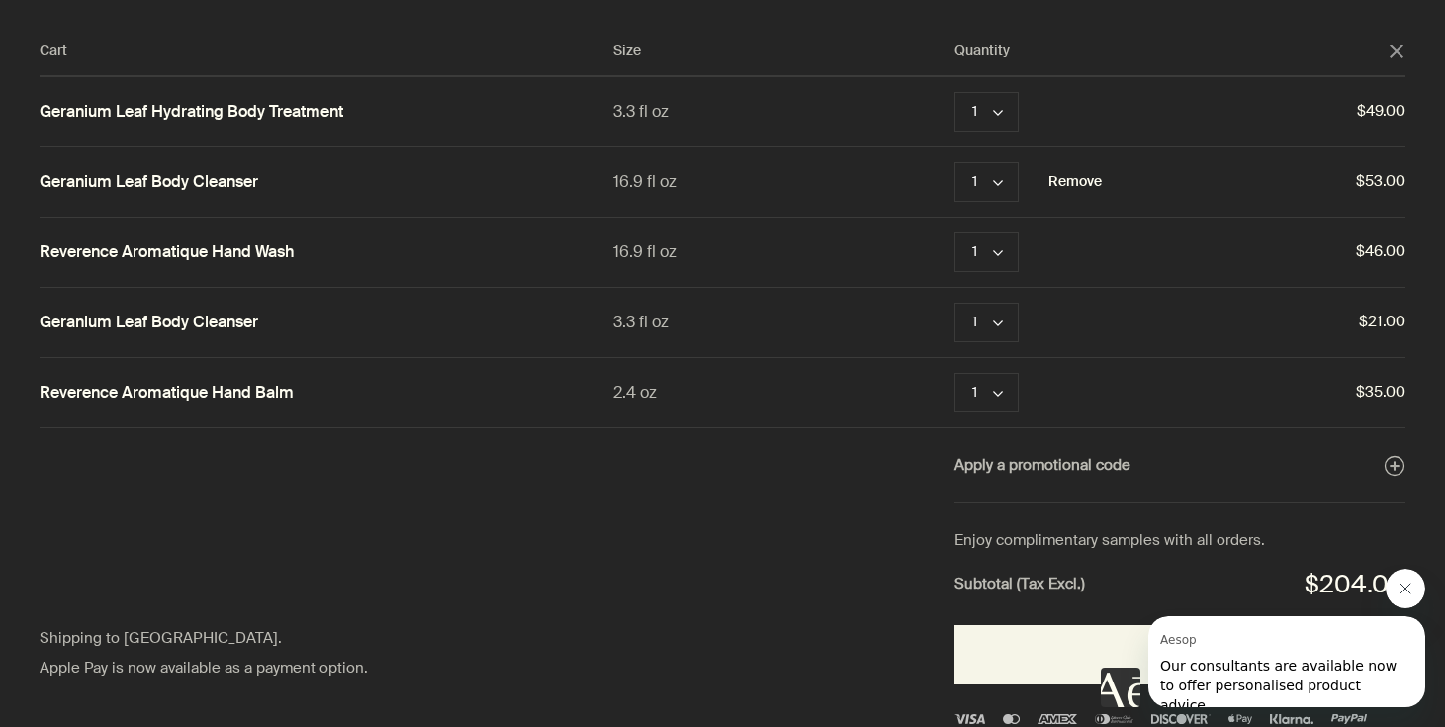
click at [1063, 179] on button "Remove" at bounding box center [1075, 182] width 53 height 24
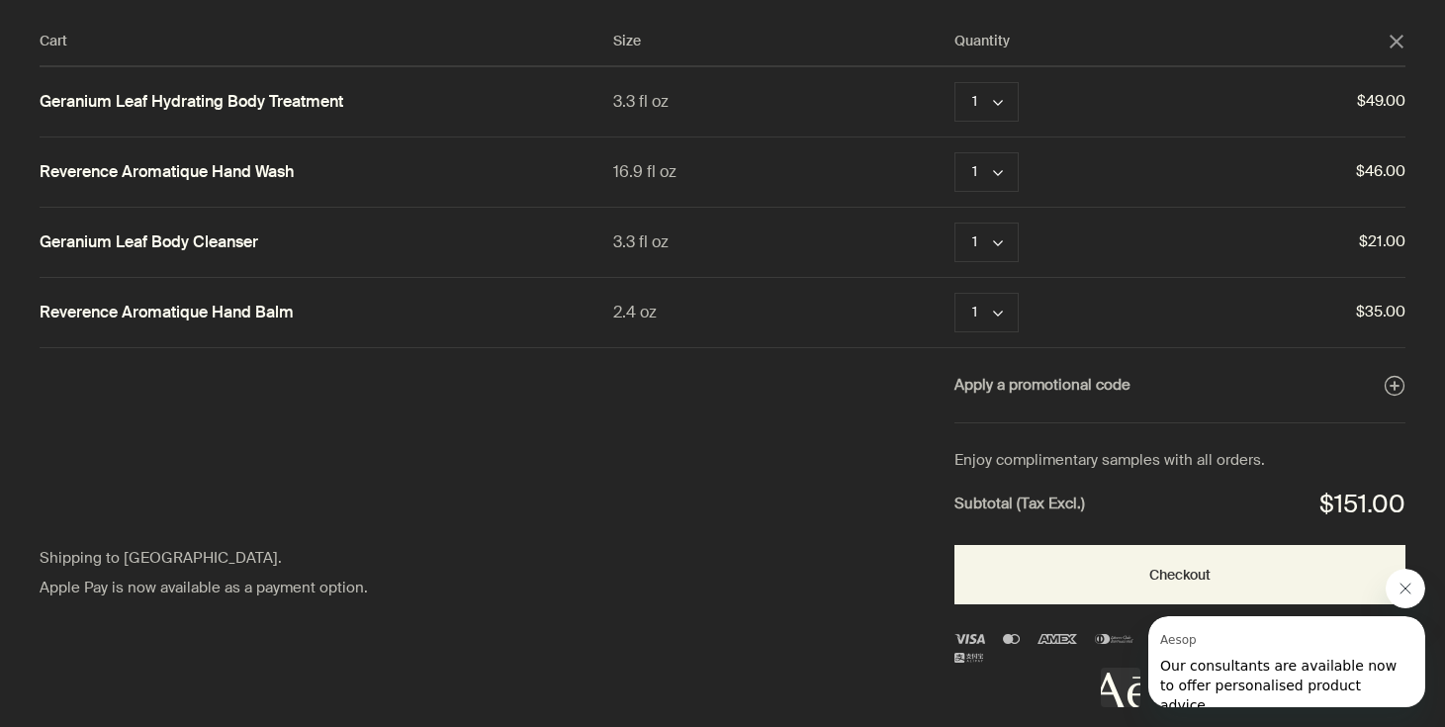
scroll to position [7, 0]
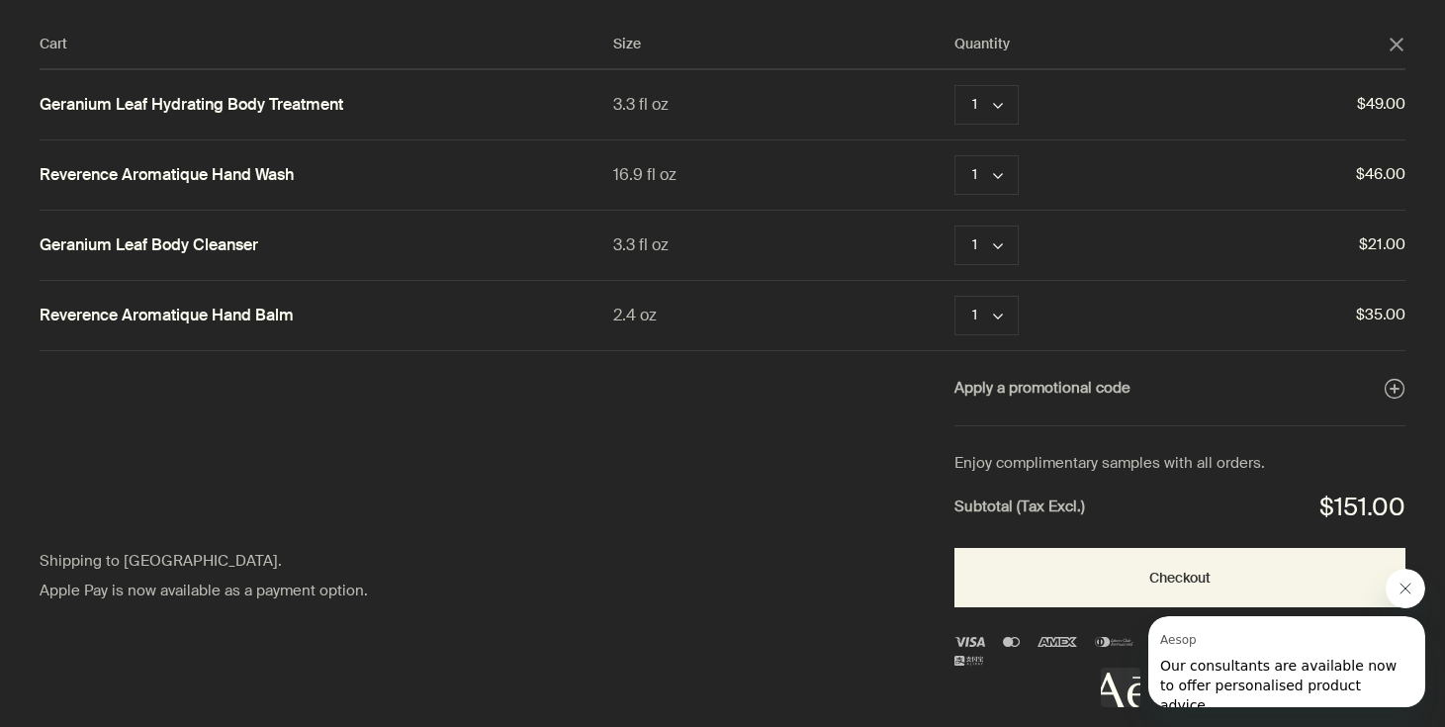
click at [1414, 580] on button "Close message from Aesop" at bounding box center [1406, 589] width 40 height 40
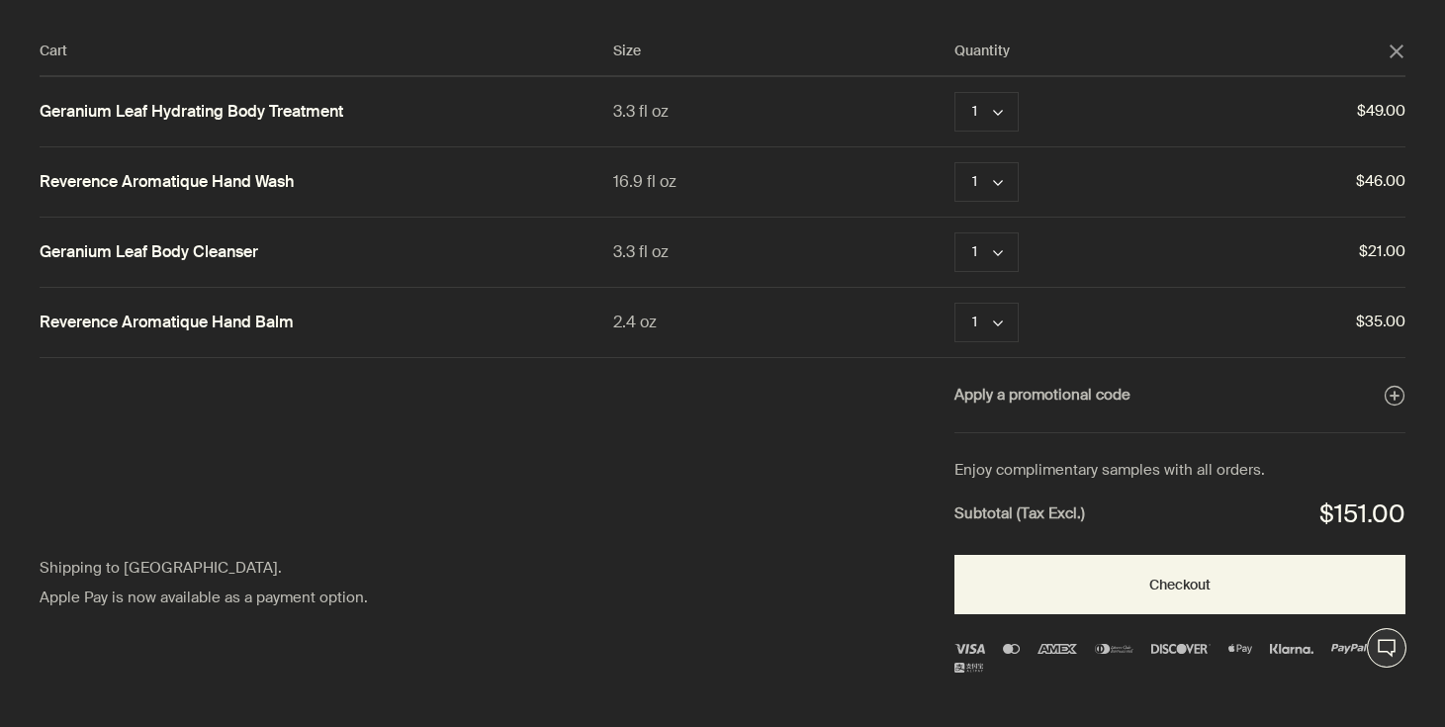
scroll to position [0, 0]
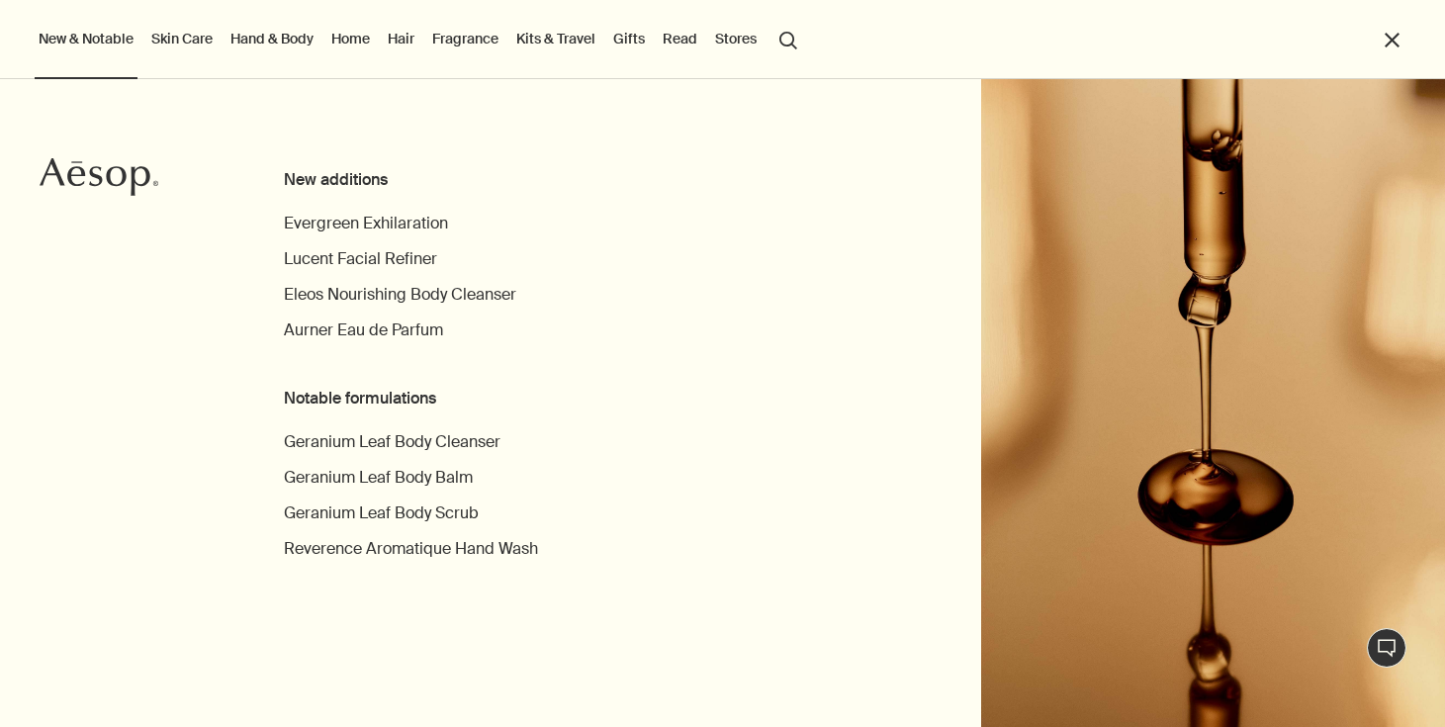
click at [84, 55] on li "New & Notable New additions Evergreen Exhilaration Lucent Facial Refiner Eleos …" at bounding box center [86, 39] width 103 height 79
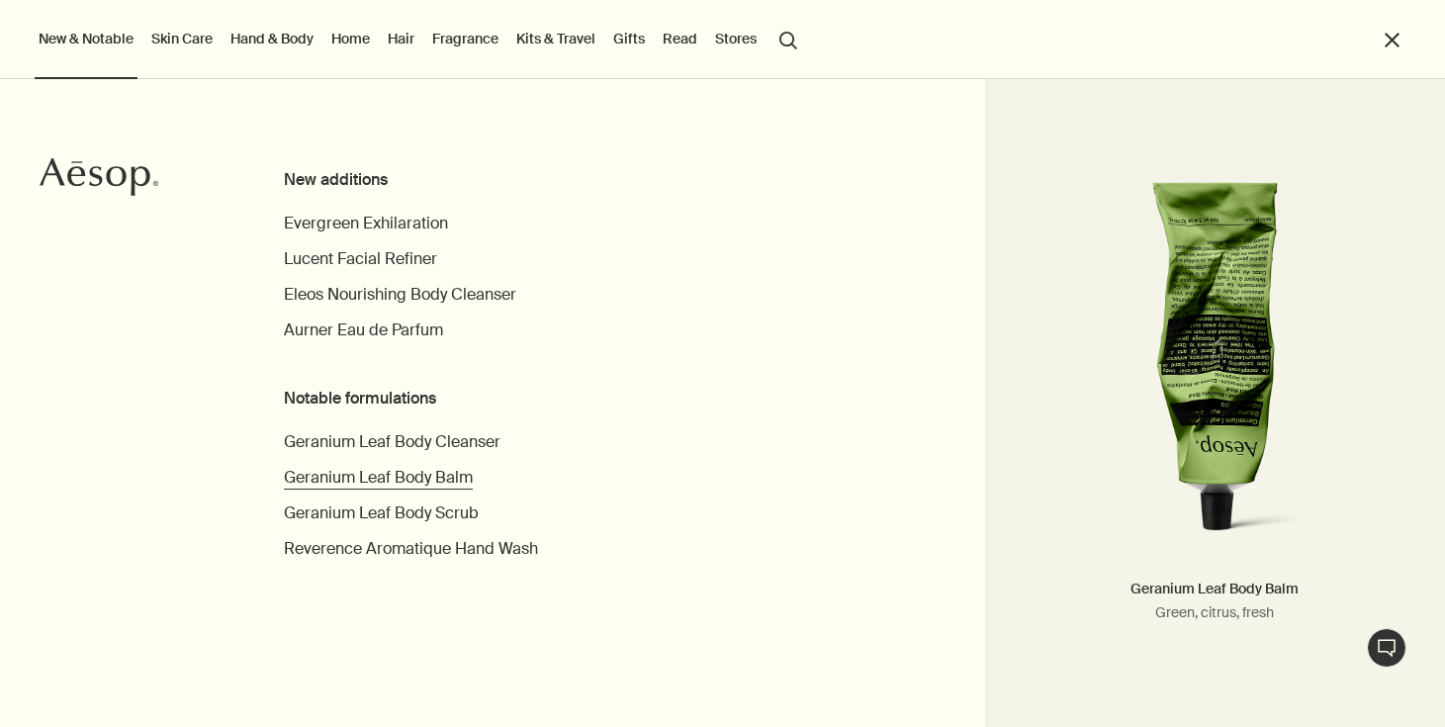
click at [454, 480] on span "Geranium Leaf Body Balm" at bounding box center [378, 477] width 189 height 21
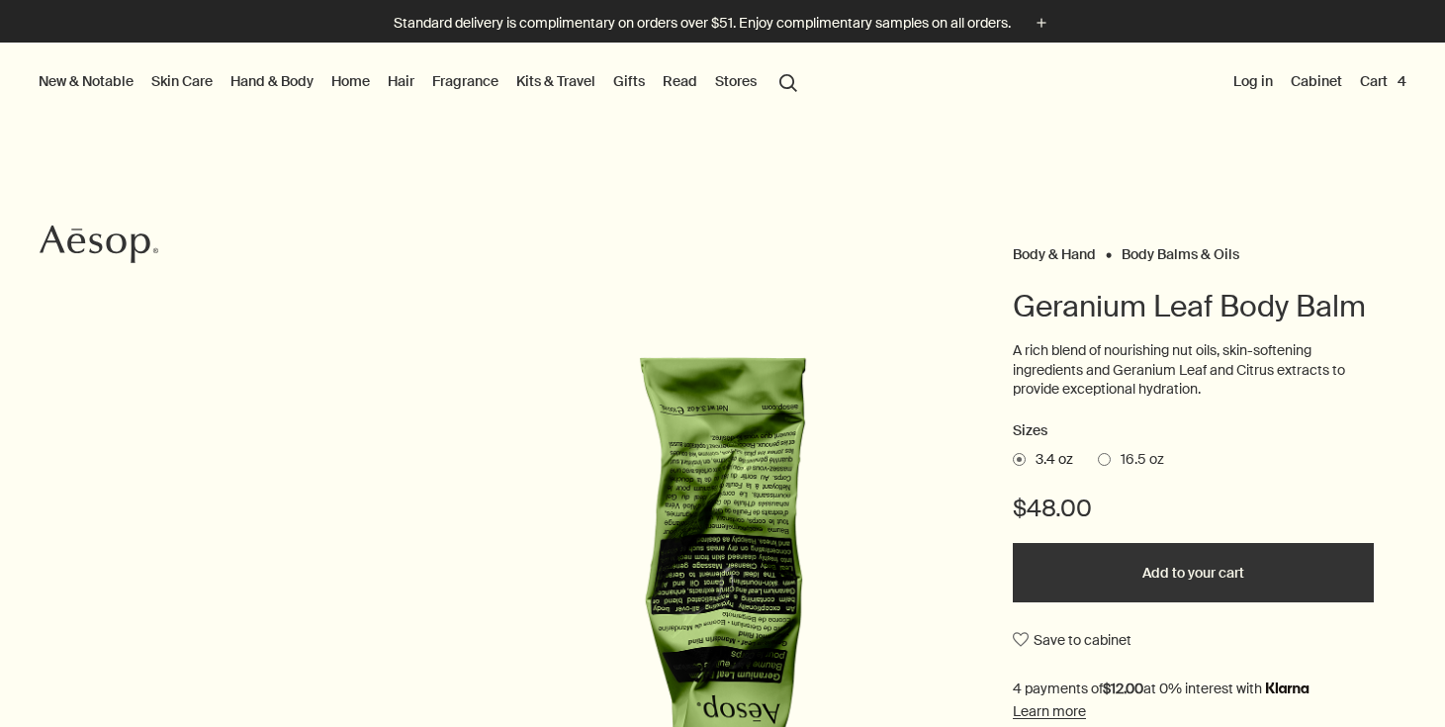
click at [1108, 457] on span at bounding box center [1104, 459] width 13 height 13
click at [1098, 457] on input "16.5 oz" at bounding box center [1098, 456] width 0 height 13
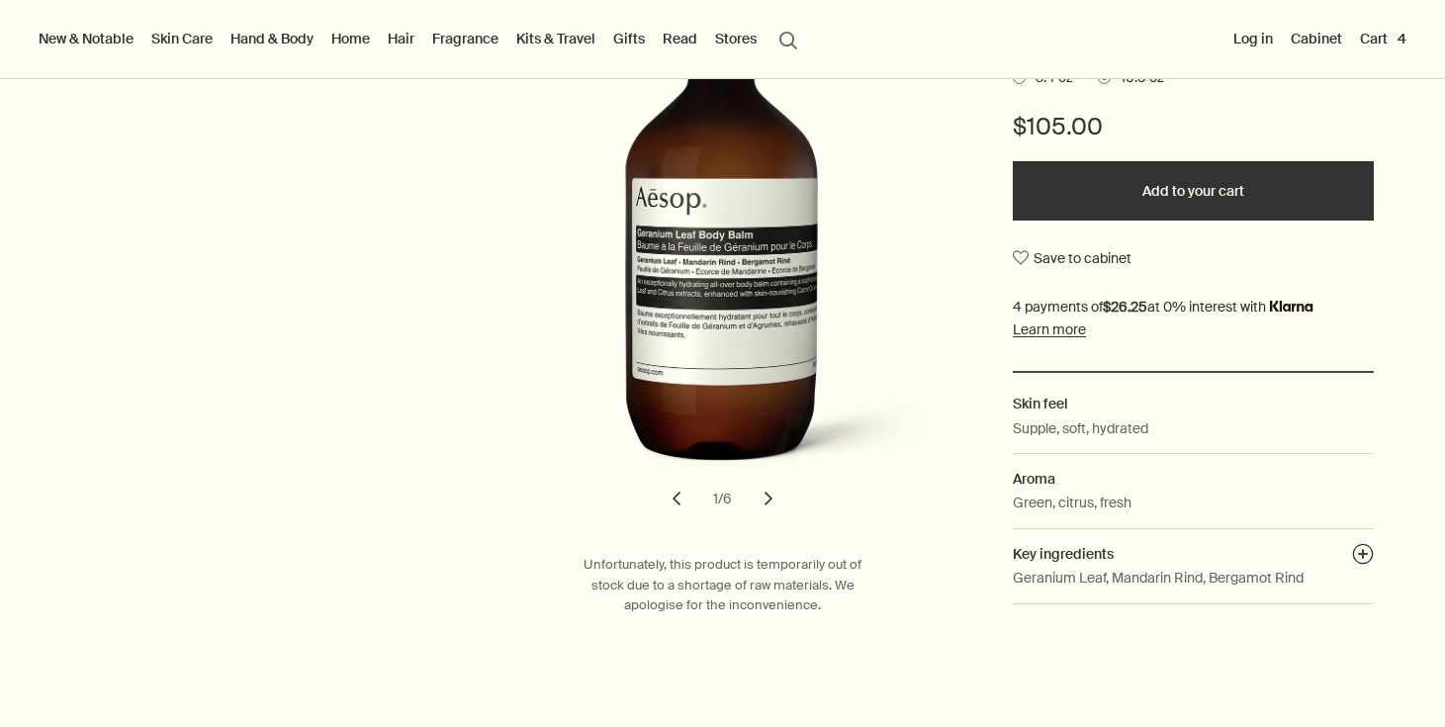
scroll to position [383, 0]
